Goal: Task Accomplishment & Management: Manage account settings

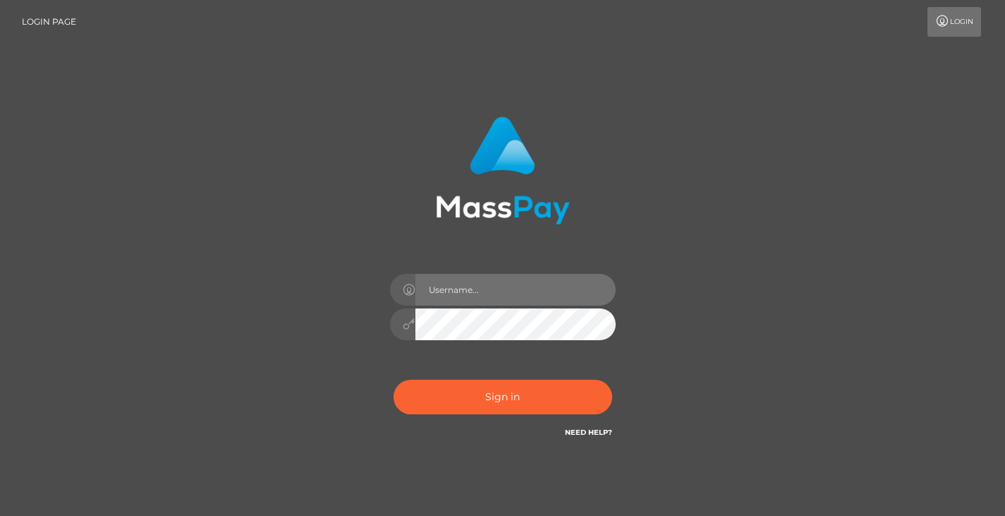
click at [457, 287] on input "text" at bounding box center [516, 290] width 200 height 32
type input "[EMAIL_ADDRESS][DOMAIN_NAME]"
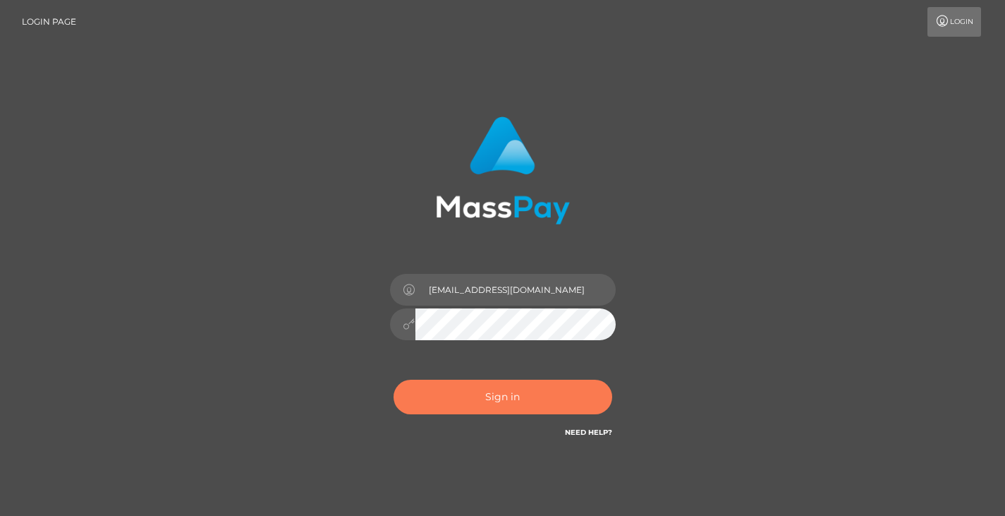
click at [480, 397] on button "Sign in" at bounding box center [503, 397] width 219 height 35
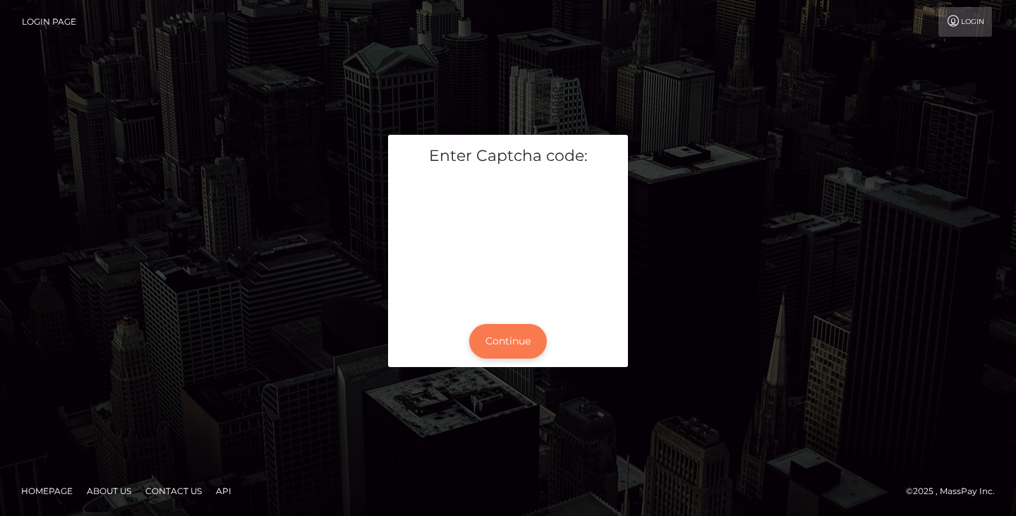
click at [522, 344] on button "Continue" at bounding box center [508, 341] width 78 height 35
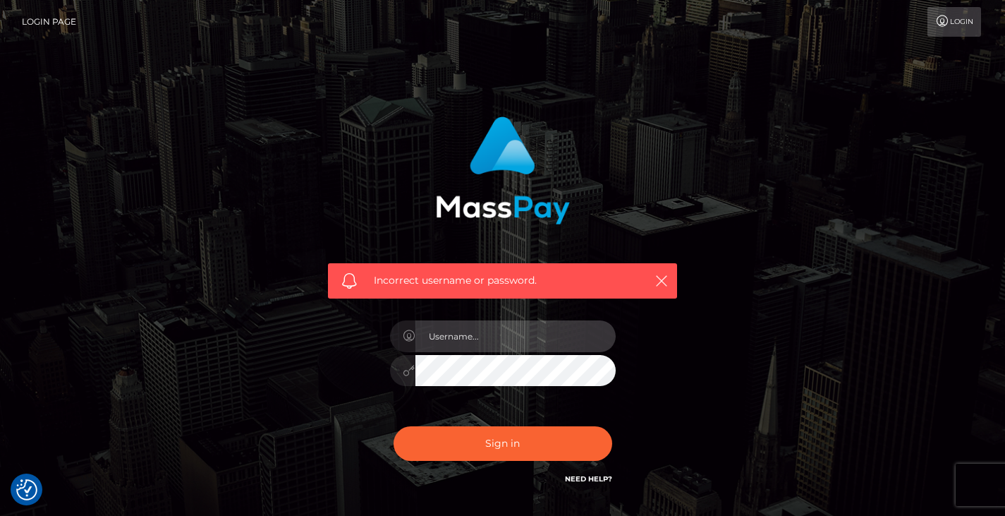
click at [491, 335] on input "text" at bounding box center [516, 336] width 200 height 32
type input "dustysydgie1@gmail.com"
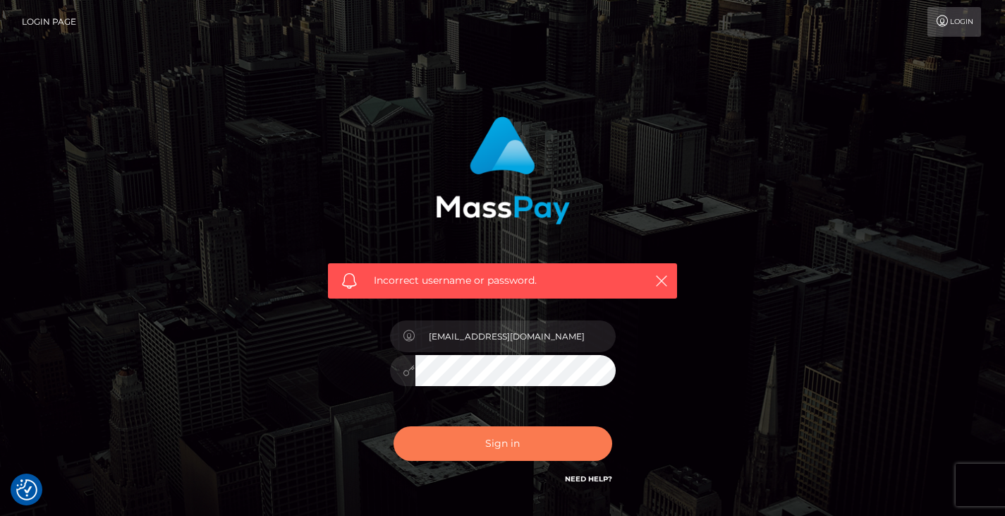
click at [507, 445] on button "Sign in" at bounding box center [503, 443] width 219 height 35
